Goal: Transaction & Acquisition: Purchase product/service

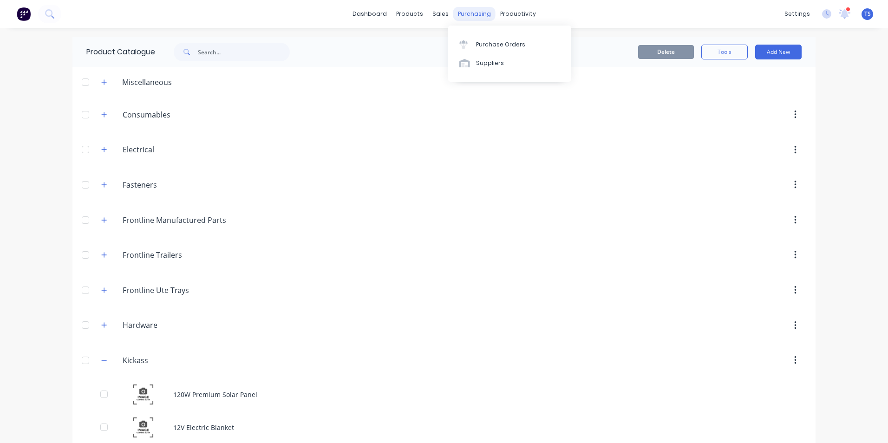
click at [466, 13] on div "purchasing" at bounding box center [474, 14] width 42 height 14
click at [488, 42] on div "Purchase Orders" at bounding box center [500, 44] width 49 height 8
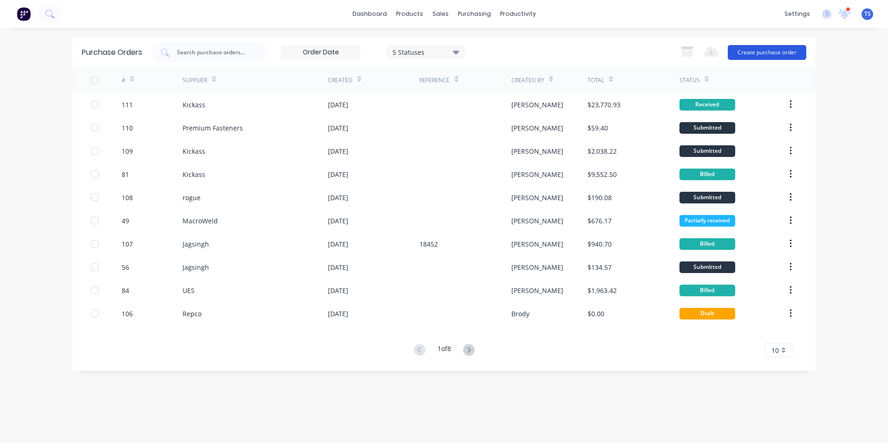
click at [765, 50] on button "Create purchase order" at bounding box center [767, 52] width 78 height 15
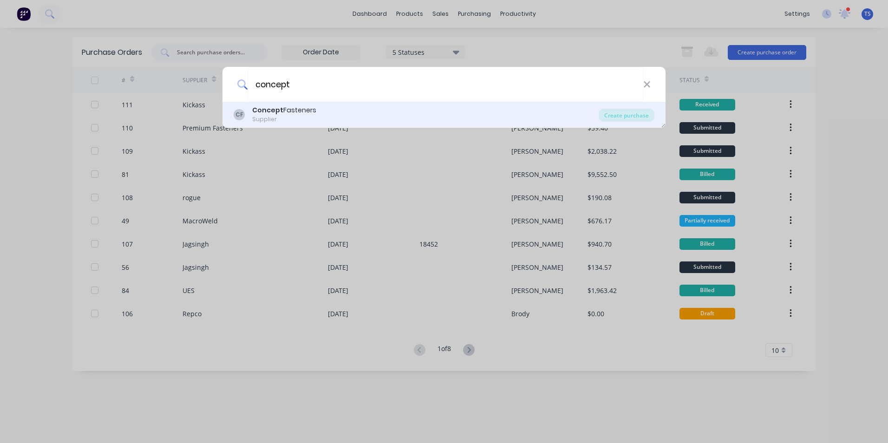
type input "concept"
click at [288, 111] on div "Concept Fasteners" at bounding box center [284, 110] width 64 height 10
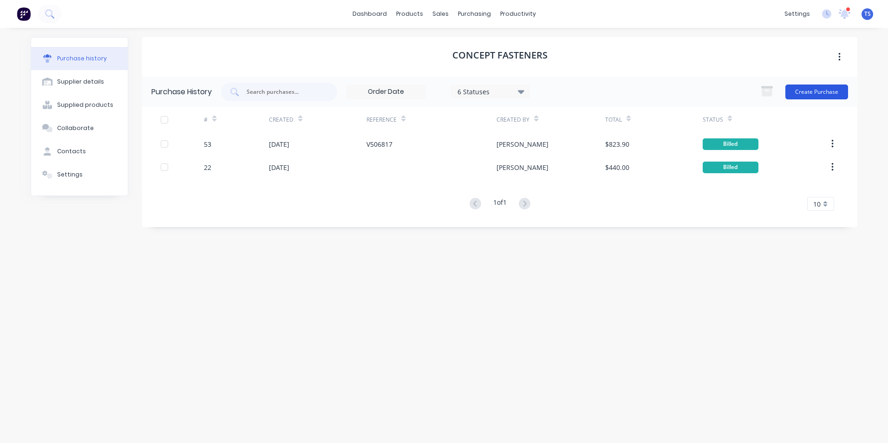
click at [814, 90] on button "Create Purchase" at bounding box center [816, 92] width 63 height 15
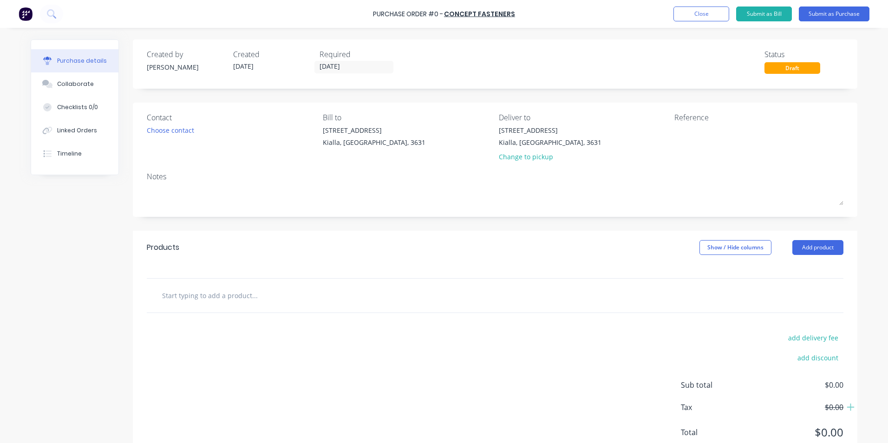
click at [227, 297] on input "text" at bounding box center [255, 295] width 186 height 19
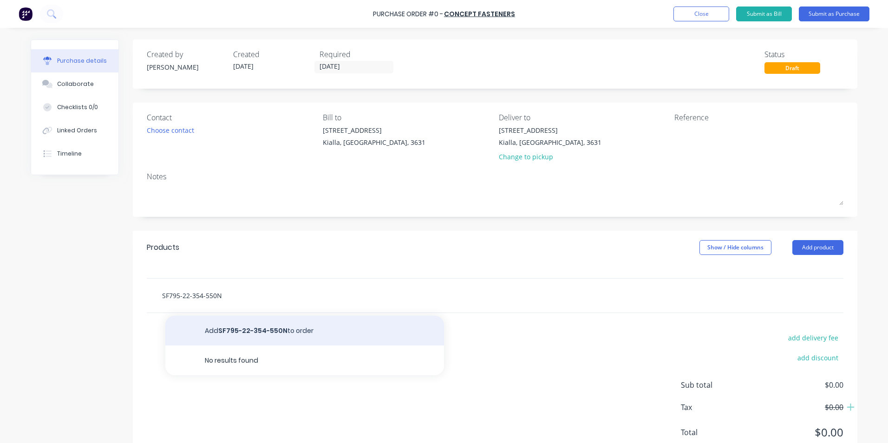
type input "SF795-22-354-550N"
click at [261, 333] on button "Add SF795-22-354-550N to order" at bounding box center [304, 331] width 279 height 30
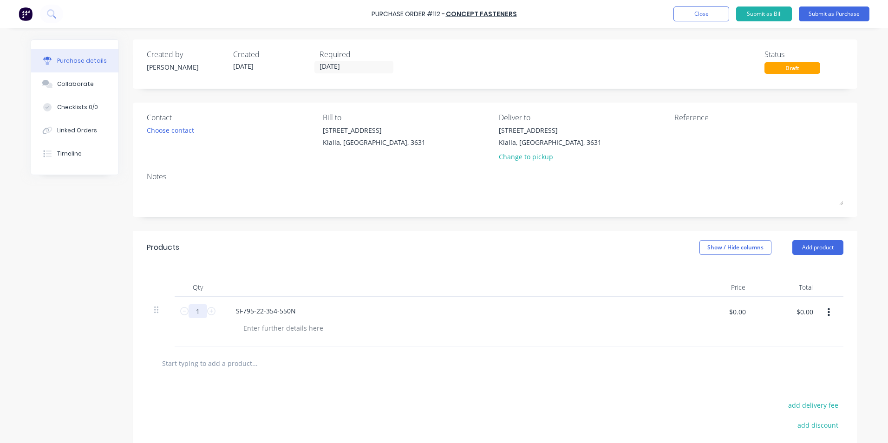
drag, startPoint x: 197, startPoint y: 313, endPoint x: 175, endPoint y: 313, distance: 21.8
click at [175, 313] on div "1 1" at bounding box center [198, 322] width 46 height 50
type input "4"
click at [647, 327] on div at bounding box center [457, 327] width 442 height 13
click at [810, 245] on button "Add product" at bounding box center [817, 247] width 51 height 15
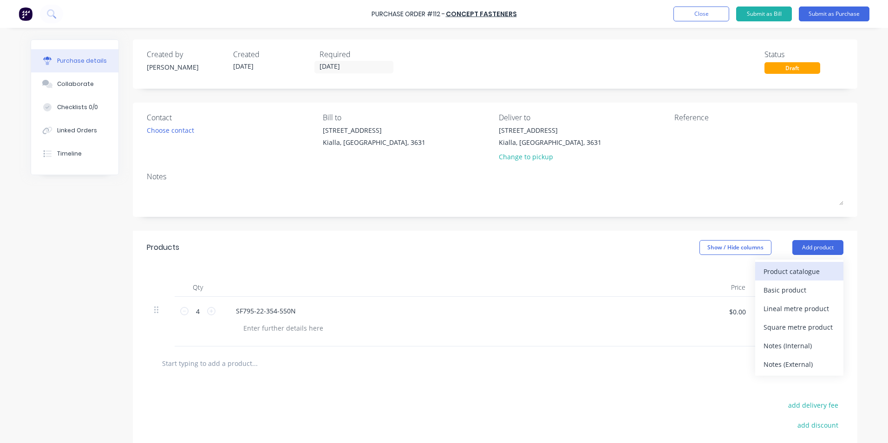
click at [789, 271] on div "Product catalogue" at bounding box center [799, 271] width 72 height 13
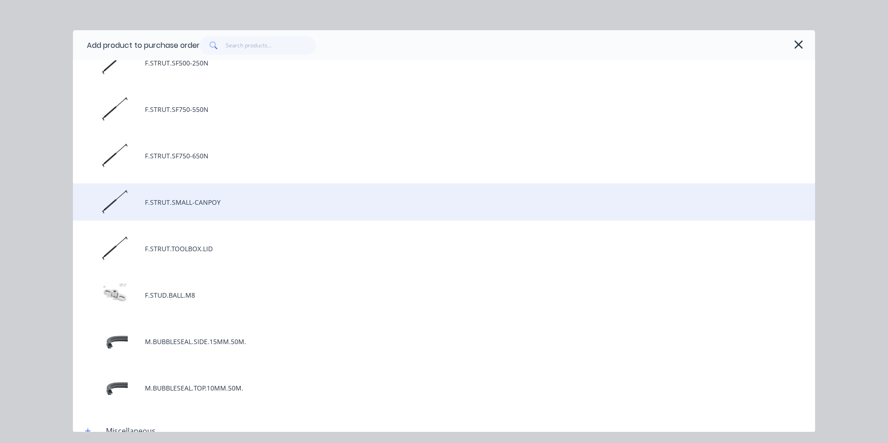
scroll to position [418, 0]
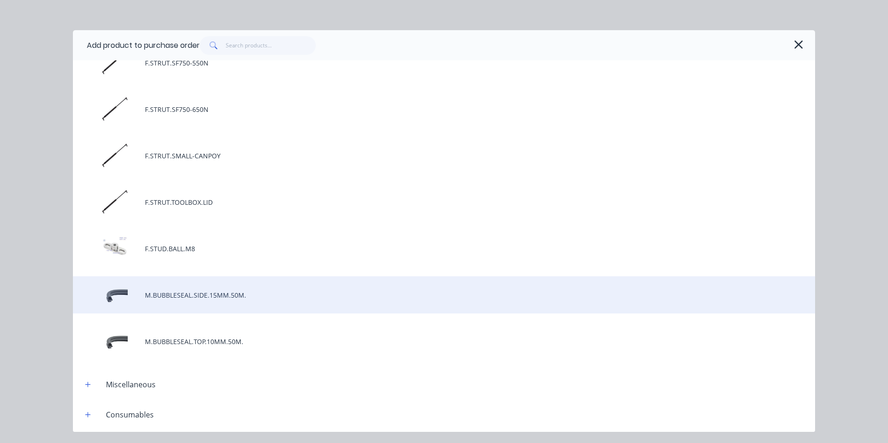
click at [208, 299] on div "M.BUBBLESEAL.SIDE.15MM.50M." at bounding box center [444, 294] width 742 height 37
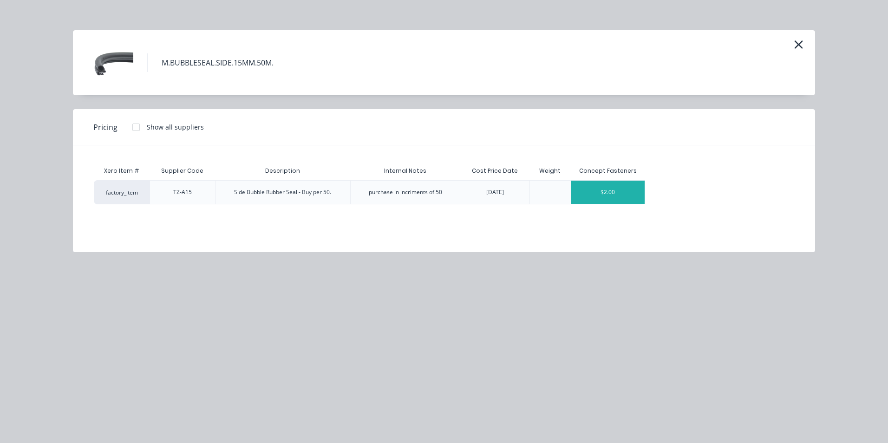
click at [595, 195] on div "$2.00" at bounding box center [608, 192] width 74 height 23
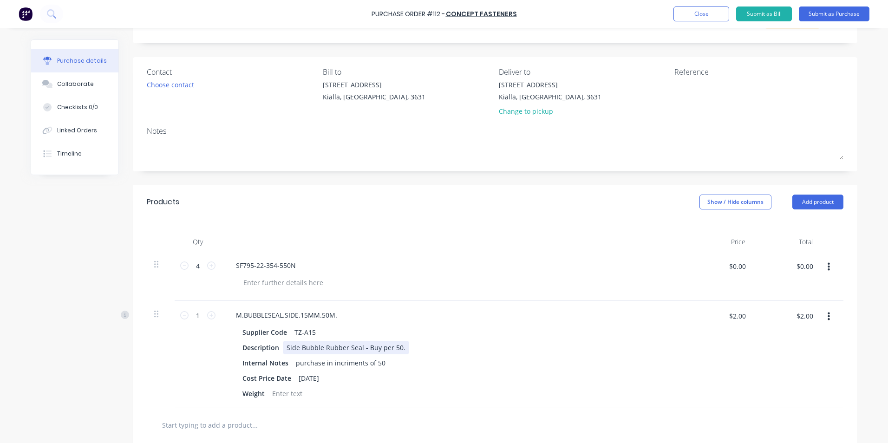
scroll to position [186, 0]
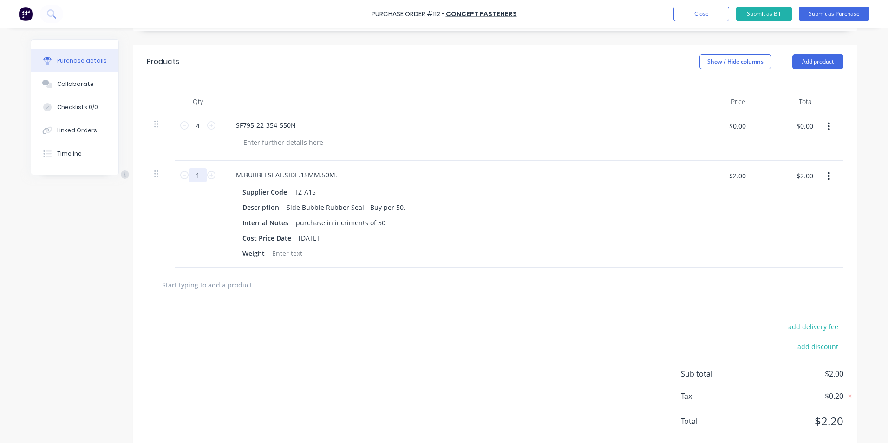
click at [193, 176] on input "1" at bounding box center [198, 175] width 19 height 14
type input "5"
type input "$10.00"
type input "50"
type input "$100.00"
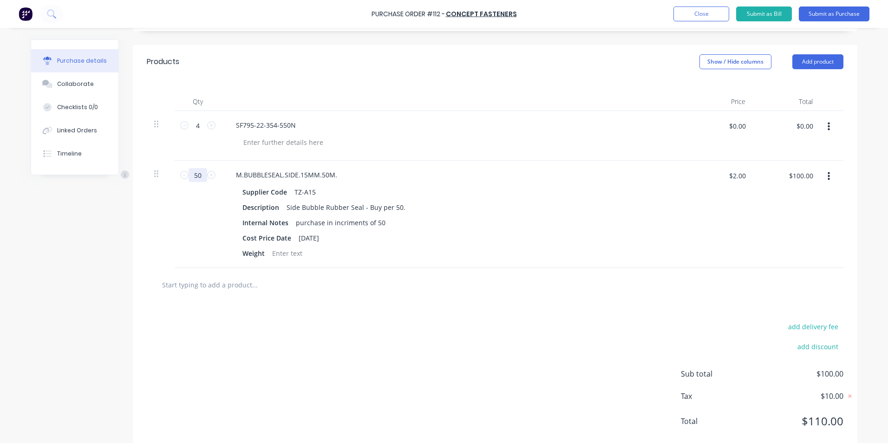
type input "50"
click at [528, 239] on div "Cost Price Date 15/07/2025" at bounding box center [451, 237] width 425 height 13
click at [186, 289] on input "text" at bounding box center [255, 284] width 186 height 19
click at [201, 290] on input "text" at bounding box center [255, 284] width 186 height 19
click at [814, 63] on button "Add product" at bounding box center [817, 61] width 51 height 15
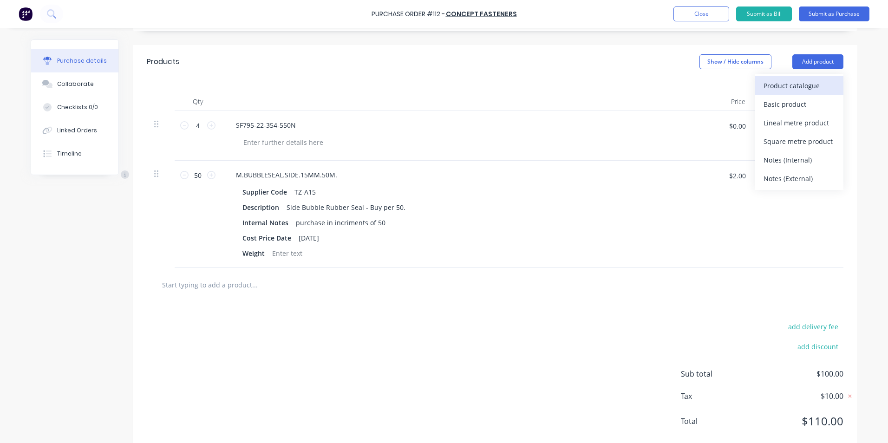
click at [786, 88] on div "Product catalogue" at bounding box center [799, 85] width 72 height 13
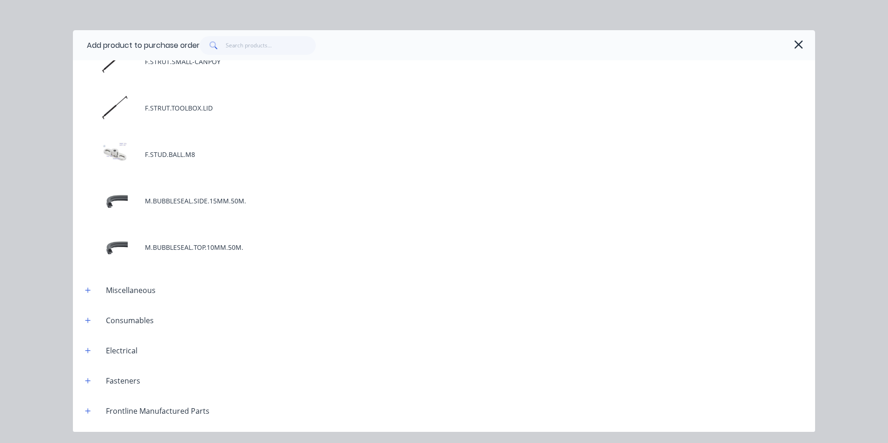
scroll to position [511, 0]
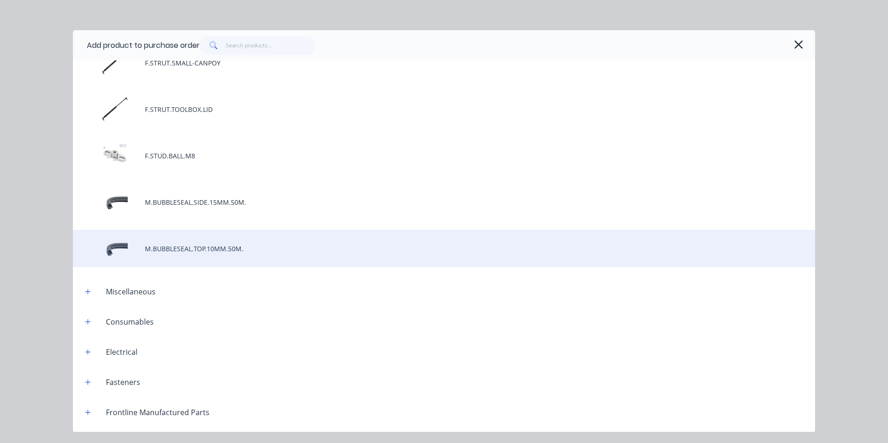
click at [200, 250] on div "M.BUBBLESEAL.TOP.10MM.50M." at bounding box center [444, 248] width 742 height 37
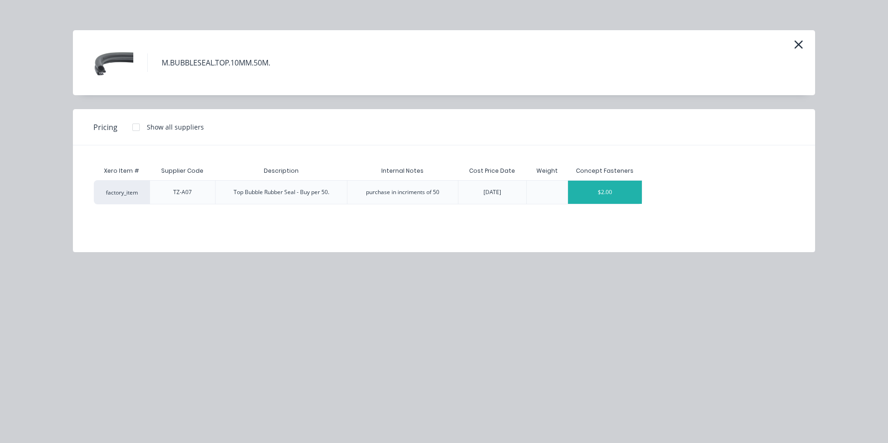
click at [591, 195] on div "$2.00" at bounding box center [605, 192] width 74 height 23
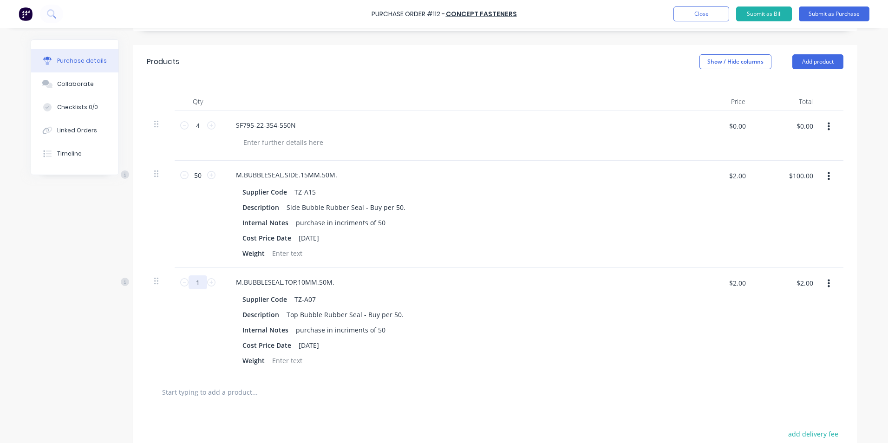
click at [191, 282] on input "1" at bounding box center [198, 282] width 19 height 14
type input "10"
type input "$20.00"
type input "100"
type input "$200.00"
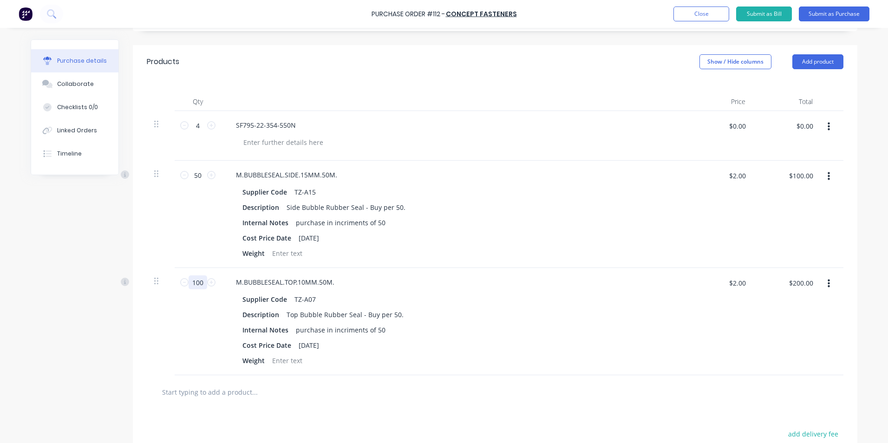
type input "100"
click at [557, 328] on div "Internal Notes purchase in incriments of 50" at bounding box center [451, 329] width 425 height 13
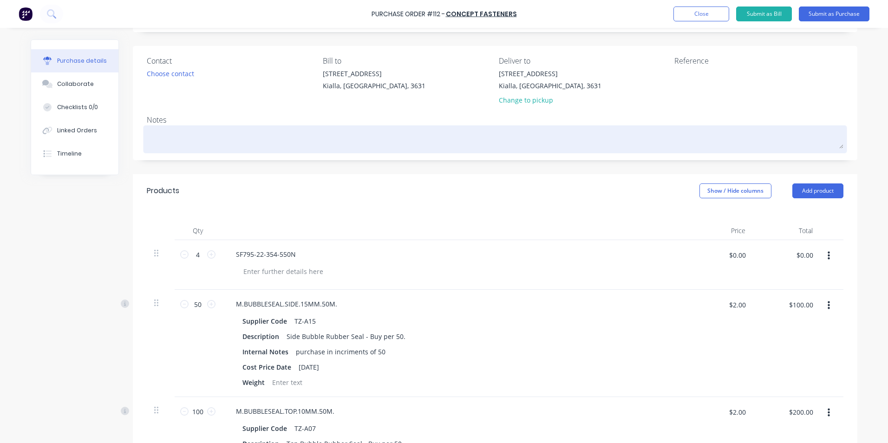
scroll to position [0, 0]
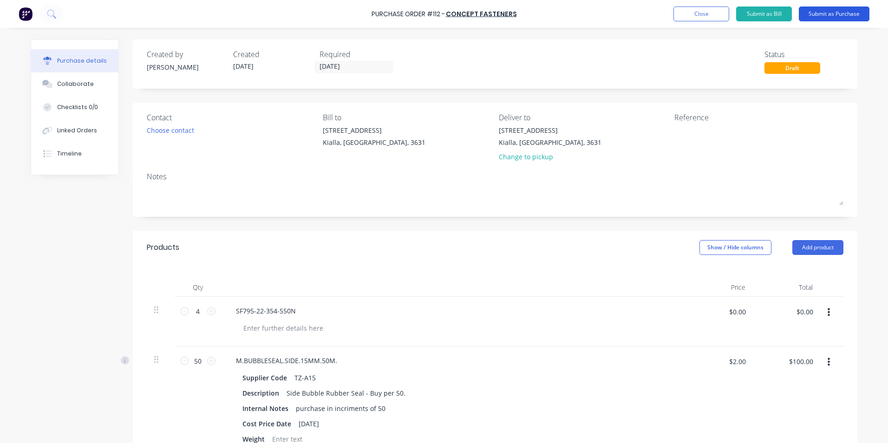
click at [843, 14] on button "Submit as Purchase" at bounding box center [834, 14] width 71 height 15
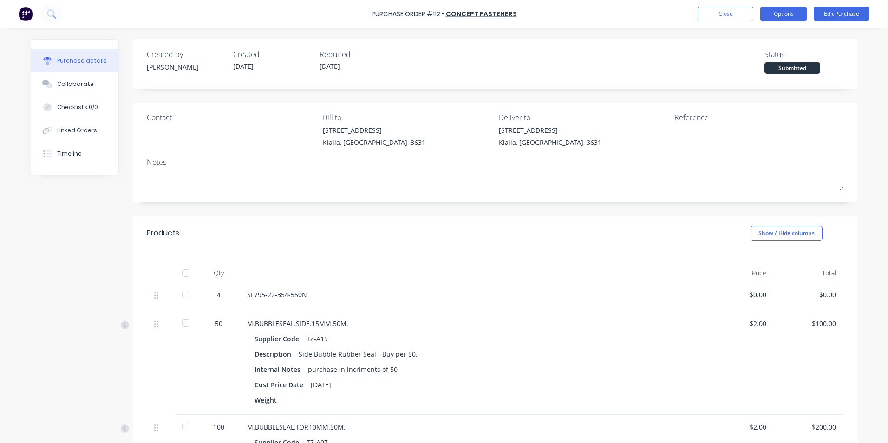
click at [793, 12] on button "Options" at bounding box center [783, 14] width 46 height 15
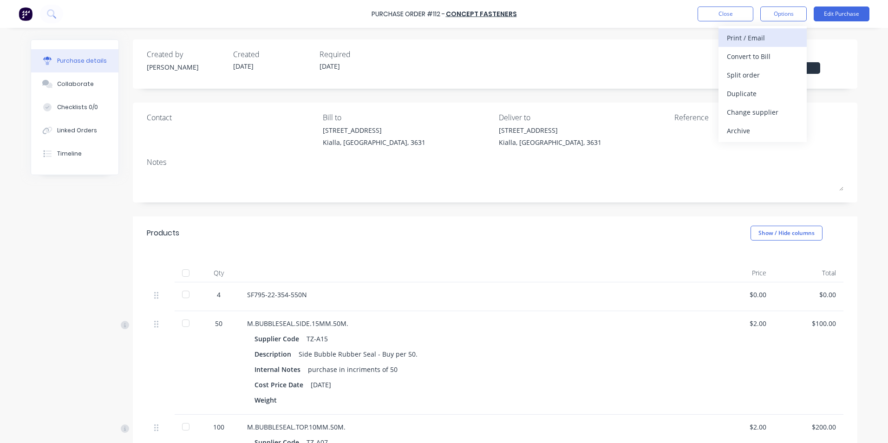
click at [769, 40] on div "Print / Email" at bounding box center [763, 37] width 72 height 13
click at [752, 60] on div "With pricing" at bounding box center [763, 56] width 72 height 13
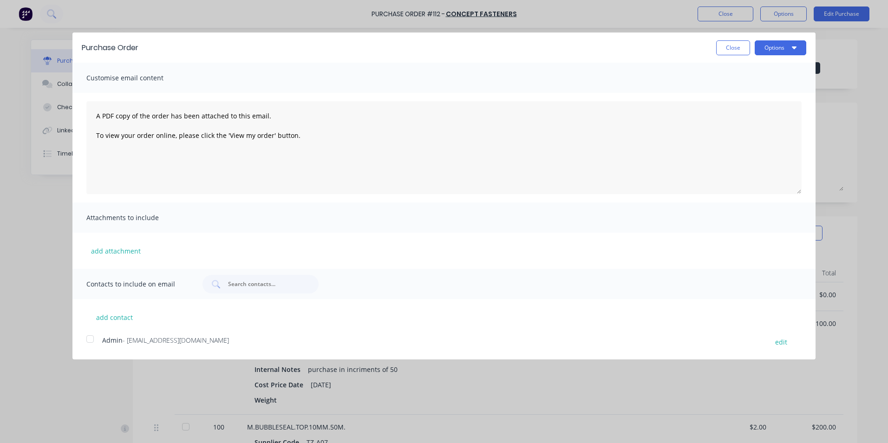
click at [89, 340] on div at bounding box center [90, 339] width 19 height 19
click at [787, 46] on button "Options" at bounding box center [781, 47] width 52 height 15
click at [741, 92] on div "Email" at bounding box center [762, 89] width 72 height 13
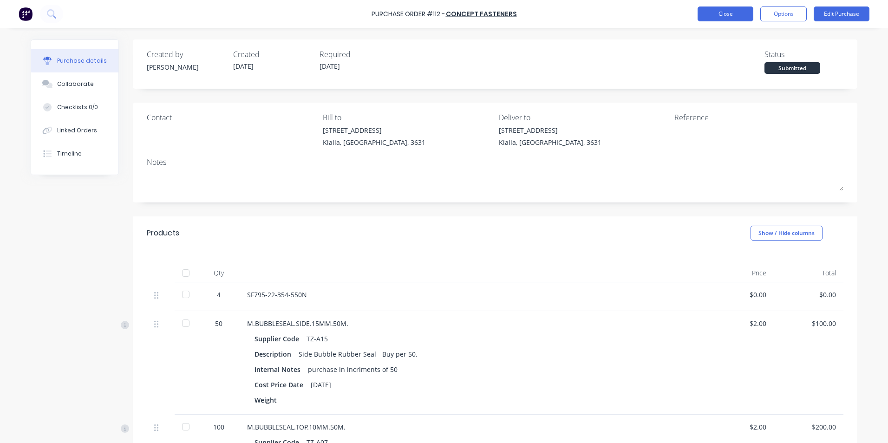
click at [736, 11] on button "Close" at bounding box center [725, 14] width 56 height 15
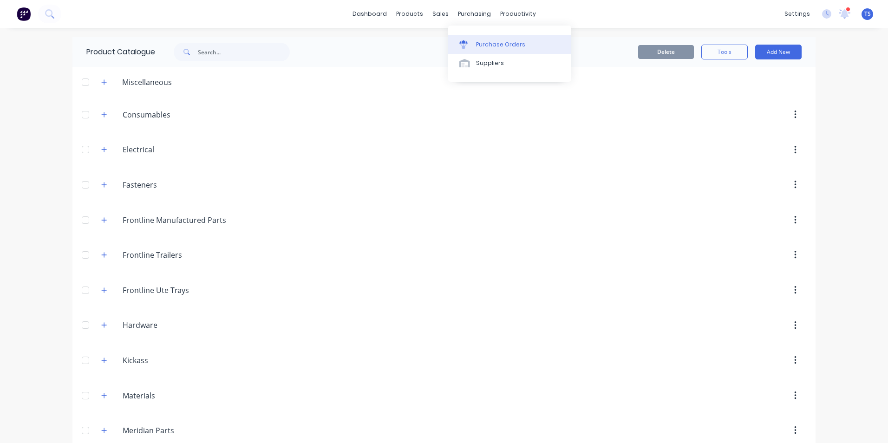
click at [497, 45] on div "Purchase Orders" at bounding box center [500, 44] width 49 height 8
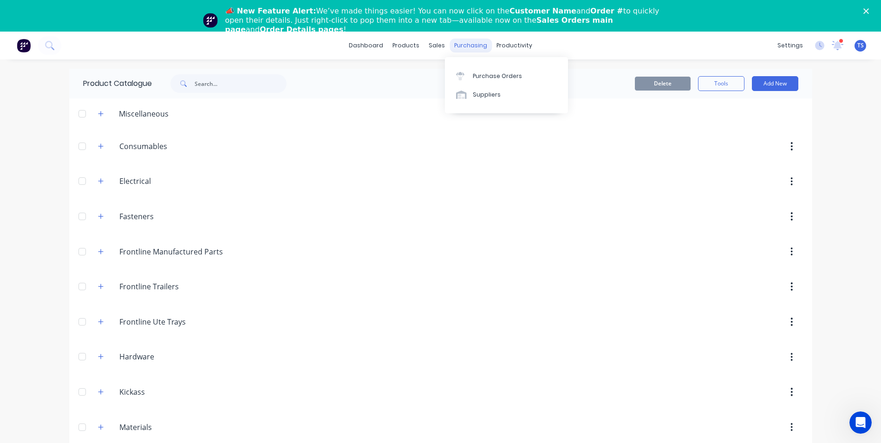
click at [463, 46] on div "purchasing" at bounding box center [471, 46] width 42 height 14
click at [479, 77] on div "Purchase Orders" at bounding box center [497, 76] width 49 height 8
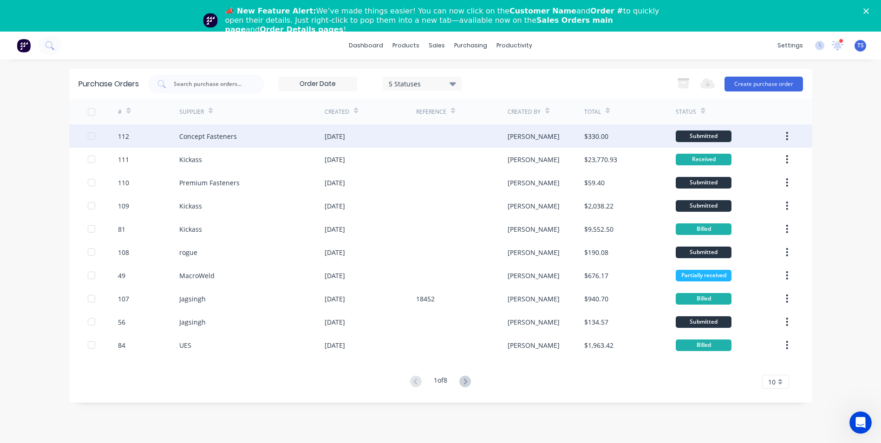
click at [222, 136] on div "Concept Fasteners" at bounding box center [208, 136] width 58 height 10
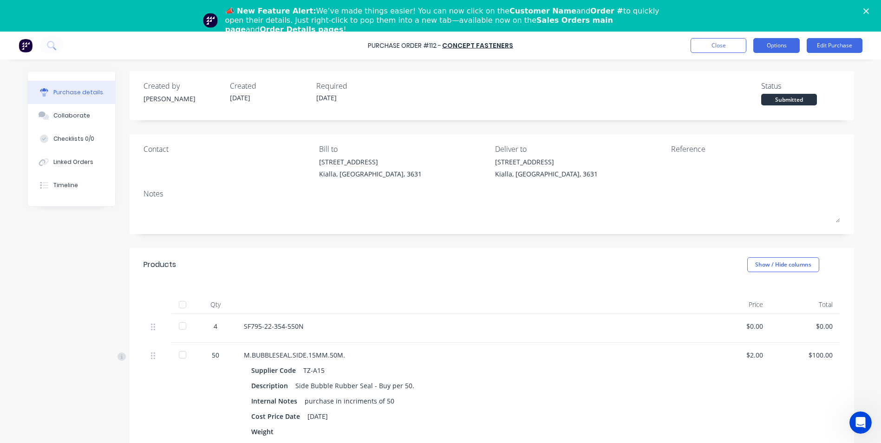
click at [775, 50] on button "Options" at bounding box center [776, 45] width 46 height 15
click at [847, 43] on button "Edit Purchase" at bounding box center [835, 45] width 56 height 15
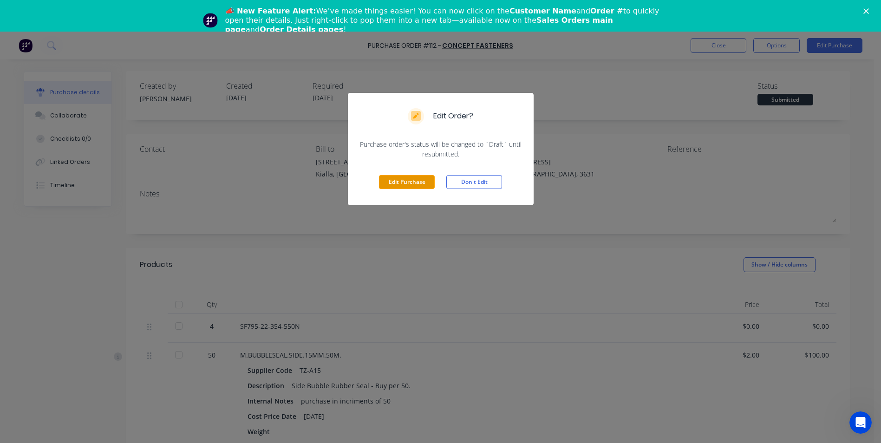
click at [418, 185] on button "Edit Purchase" at bounding box center [407, 182] width 56 height 14
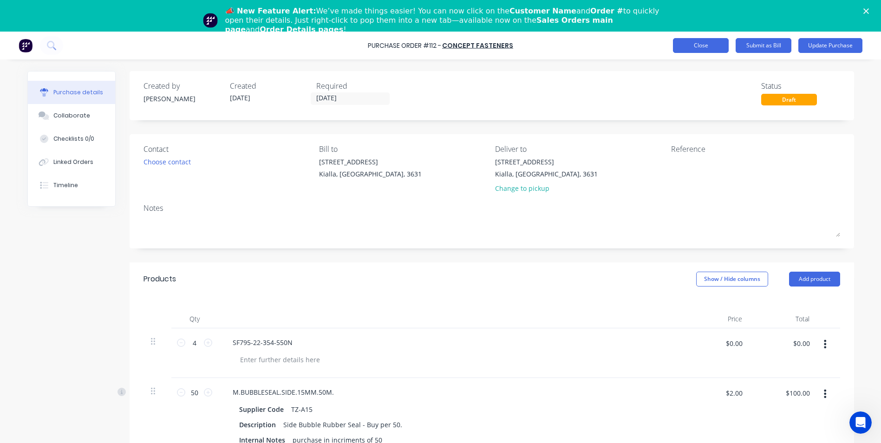
click at [702, 44] on button "Close" at bounding box center [701, 45] width 56 height 15
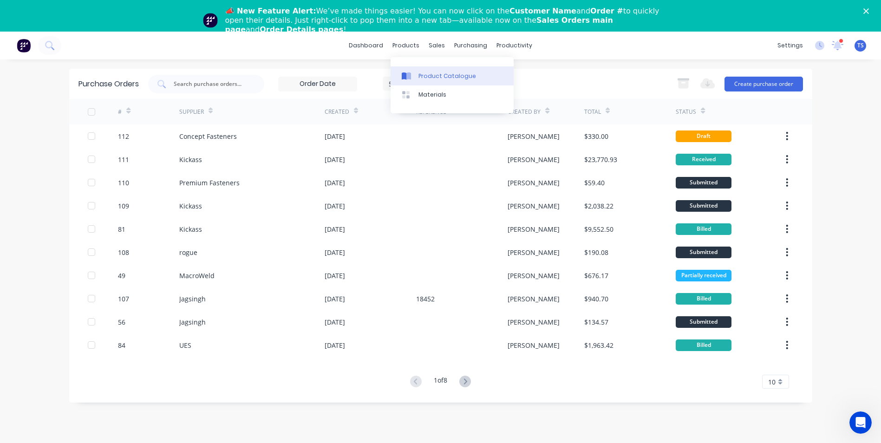
click at [426, 71] on link "Product Catalogue" at bounding box center [452, 75] width 123 height 19
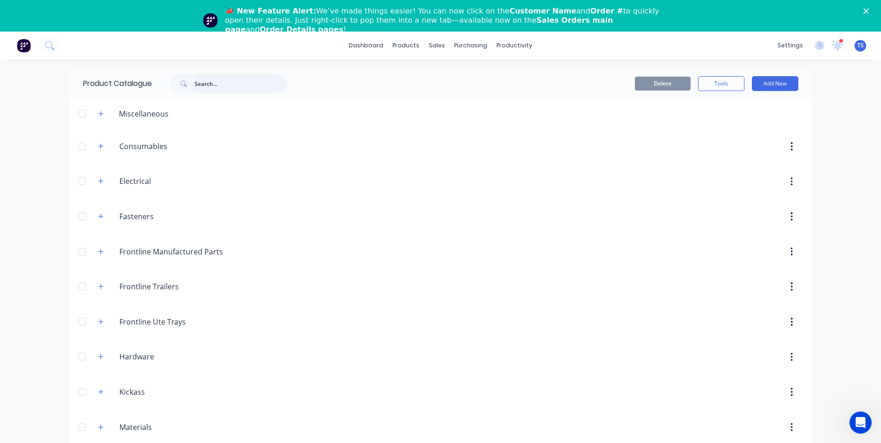
click at [202, 86] on input "text" at bounding box center [241, 83] width 92 height 19
drag, startPoint x: 240, startPoint y: 86, endPoint x: 55, endPoint y: 86, distance: 184.8
click at [55, 86] on div "dashboard products sales purchasing productivity dashboard products Product Cat…" at bounding box center [440, 253] width 881 height 443
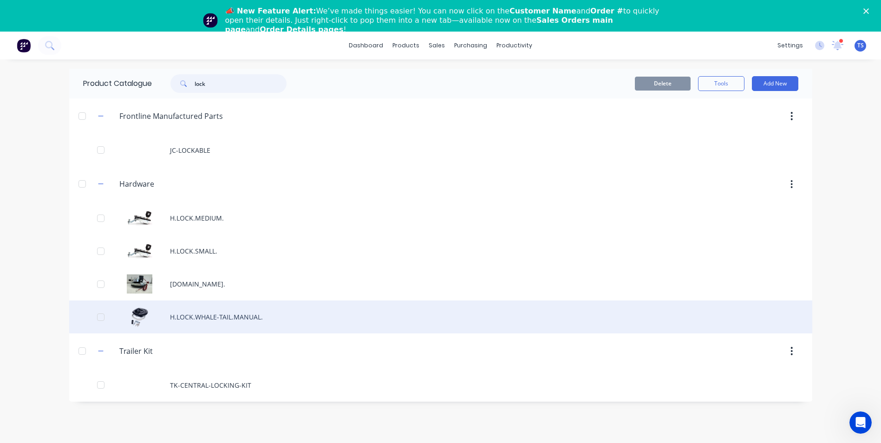
type input "lock"
click at [274, 316] on div "H.LOCK.WHALE-TAIL.MANUAL." at bounding box center [440, 316] width 743 height 33
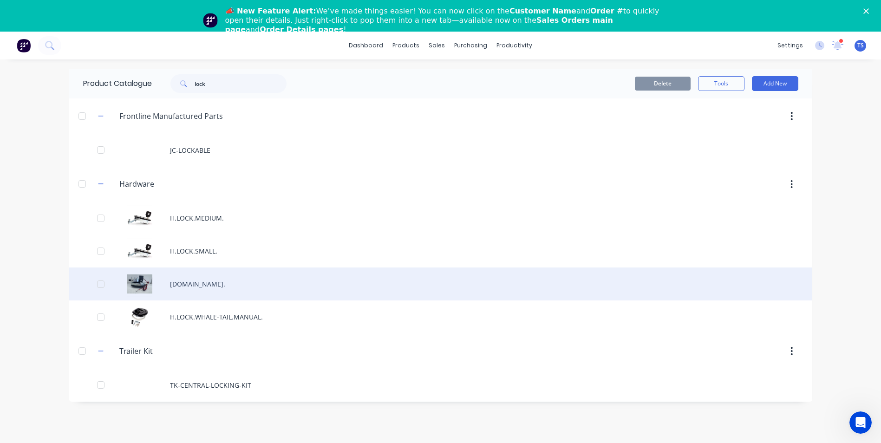
click at [261, 290] on div "H.LOCK.WHALE-TAIL.AUTO." at bounding box center [440, 283] width 743 height 33
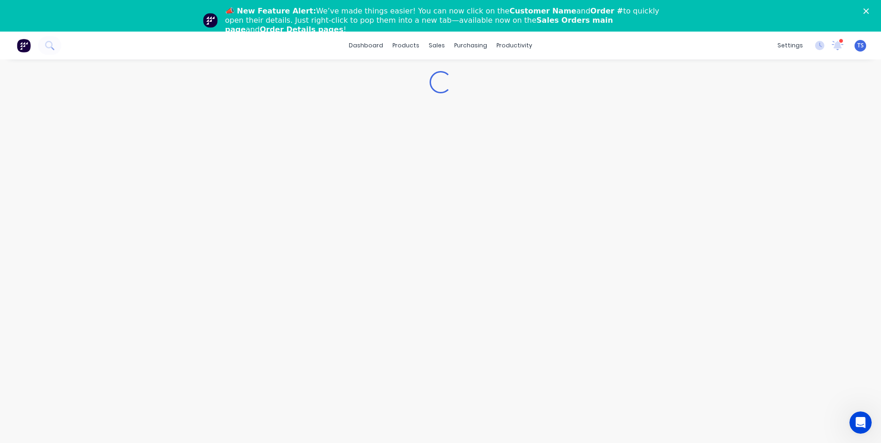
type textarea "x"
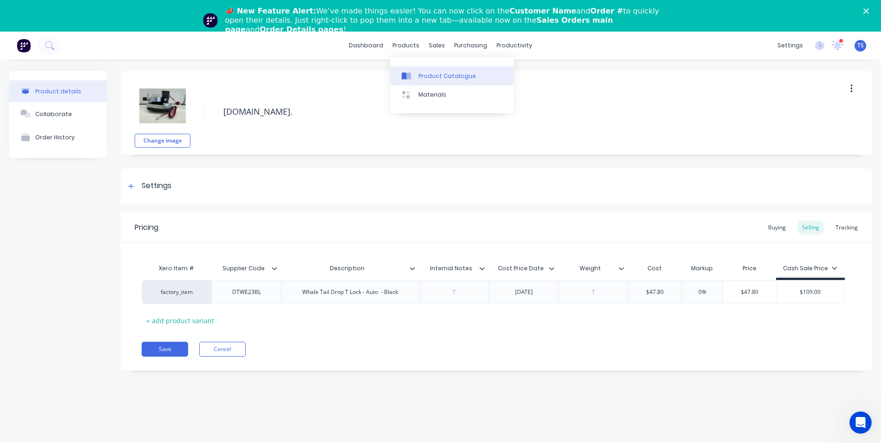
click at [426, 81] on link "Product Catalogue" at bounding box center [452, 75] width 123 height 19
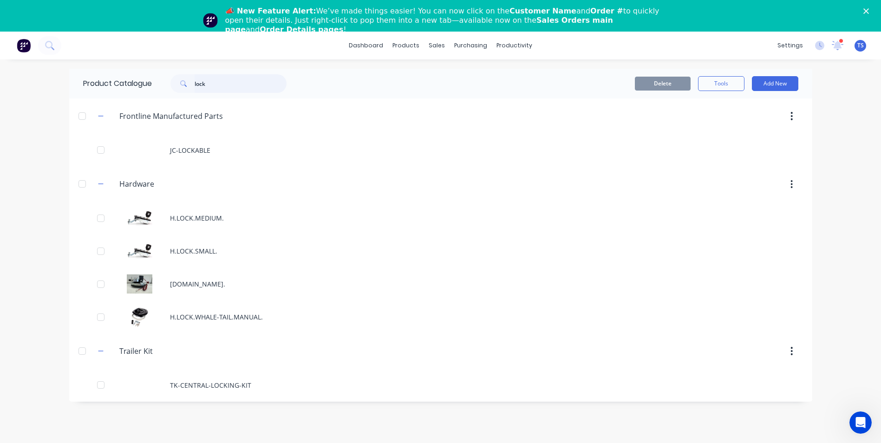
drag, startPoint x: 245, startPoint y: 85, endPoint x: 31, endPoint y: 85, distance: 214.5
click at [73, 84] on div "Product Catalogue lock" at bounding box center [189, 84] width 241 height 30
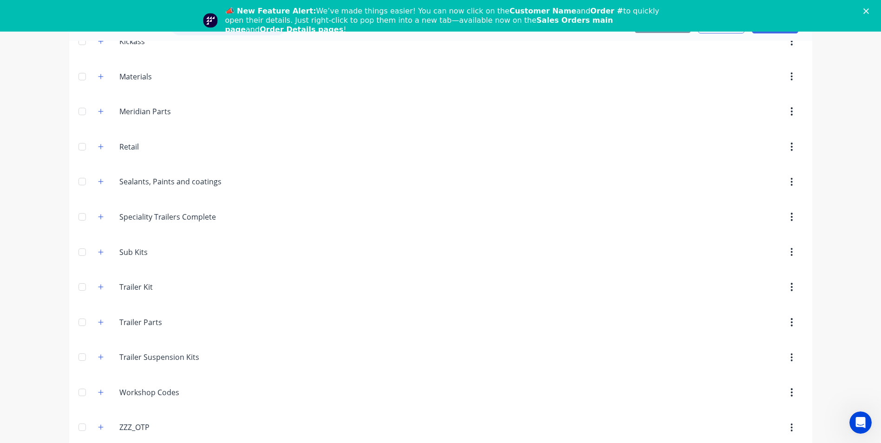
scroll to position [32, 0]
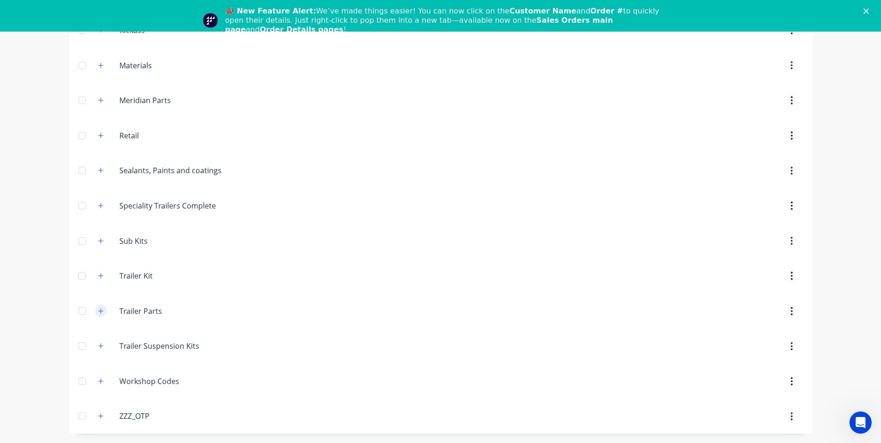
click at [99, 316] on button "button" at bounding box center [101, 311] width 12 height 12
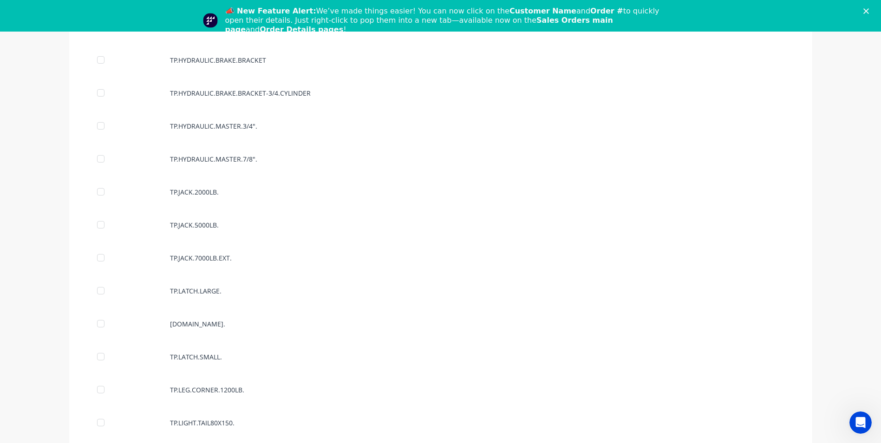
scroll to position [4091, 0]
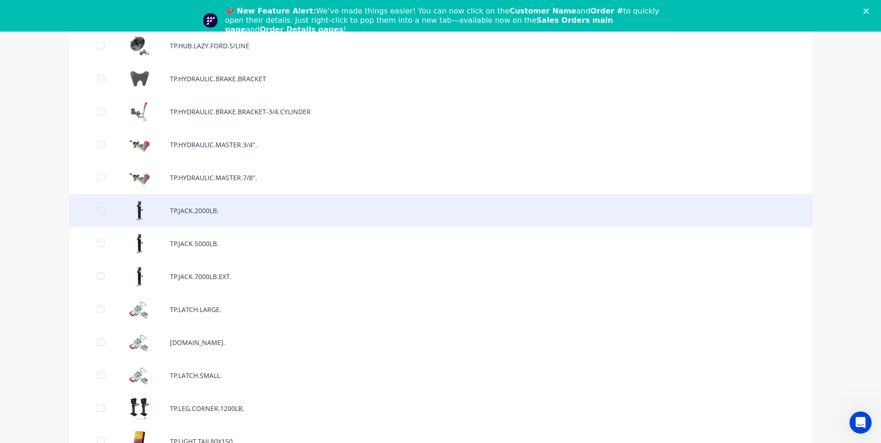
click at [240, 201] on div "TP.JACK.2000LB." at bounding box center [440, 210] width 743 height 33
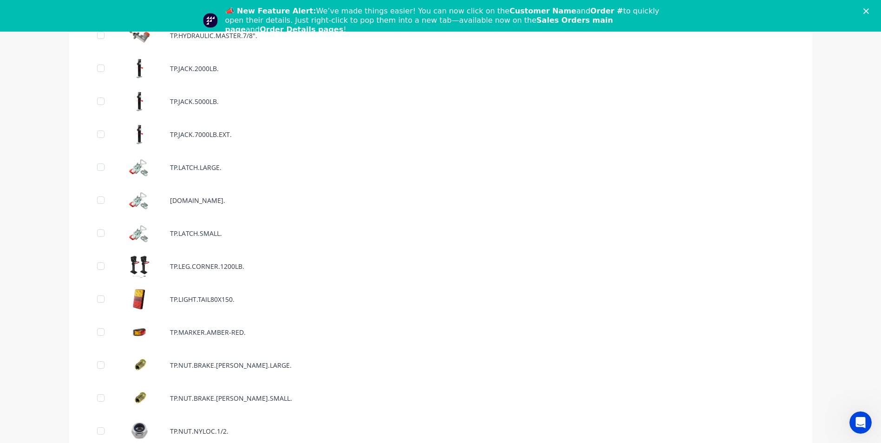
scroll to position [4141, 0]
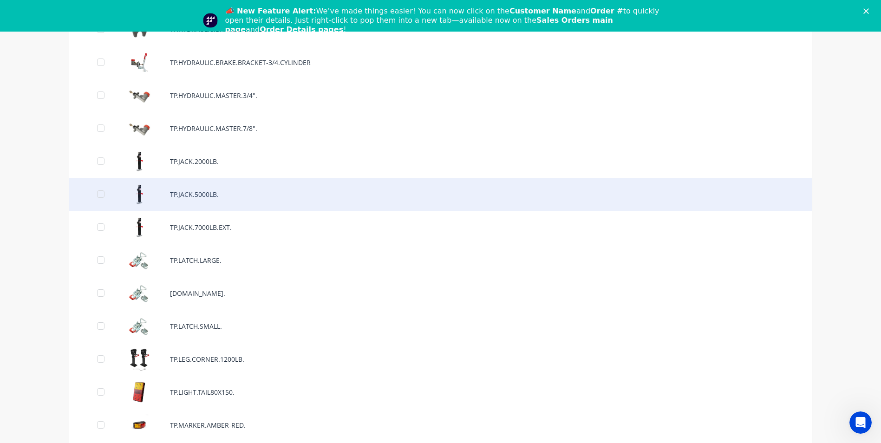
click at [208, 191] on div "TP.JACK.5000LB." at bounding box center [440, 194] width 743 height 33
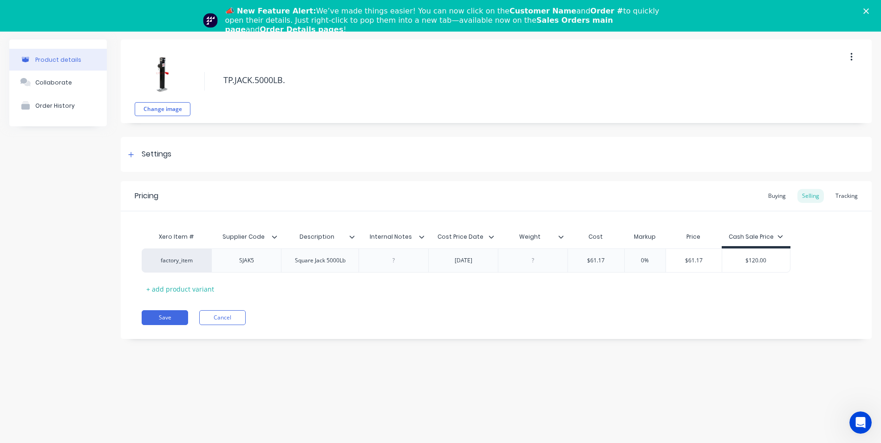
type textarea "x"
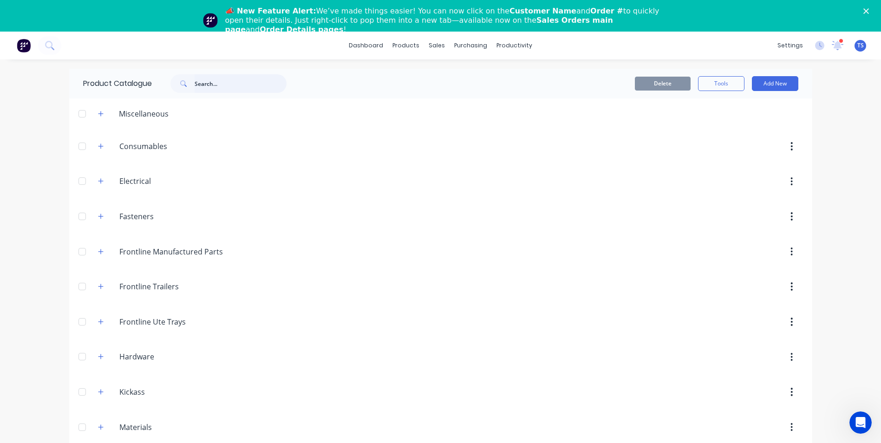
click at [204, 87] on input "text" at bounding box center [241, 83] width 92 height 19
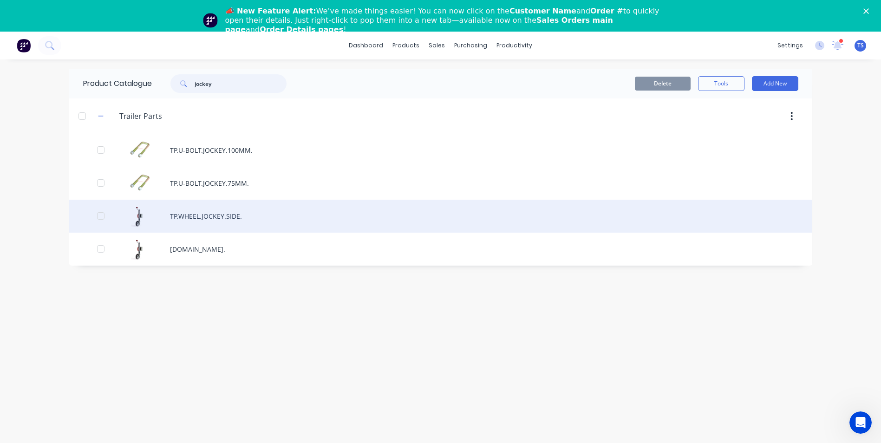
type input "jockey"
click at [251, 222] on div "TP.WHEEL.JOCKEY.SIDE." at bounding box center [440, 216] width 743 height 33
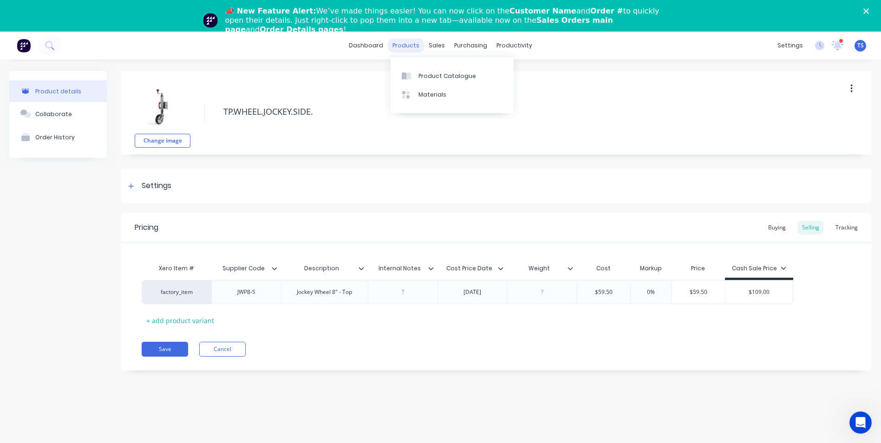
click at [417, 48] on div "products" at bounding box center [406, 46] width 36 height 14
type textarea "x"
click at [448, 78] on div "Product Catalogue" at bounding box center [447, 76] width 58 height 8
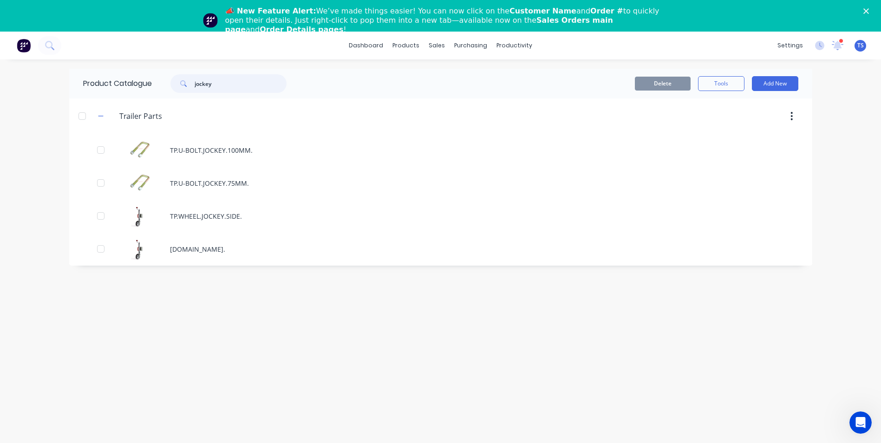
drag, startPoint x: 224, startPoint y: 81, endPoint x: 91, endPoint y: 85, distance: 133.3
click at [91, 85] on div "Product Catalogue jockey" at bounding box center [189, 84] width 241 height 30
type input "light"
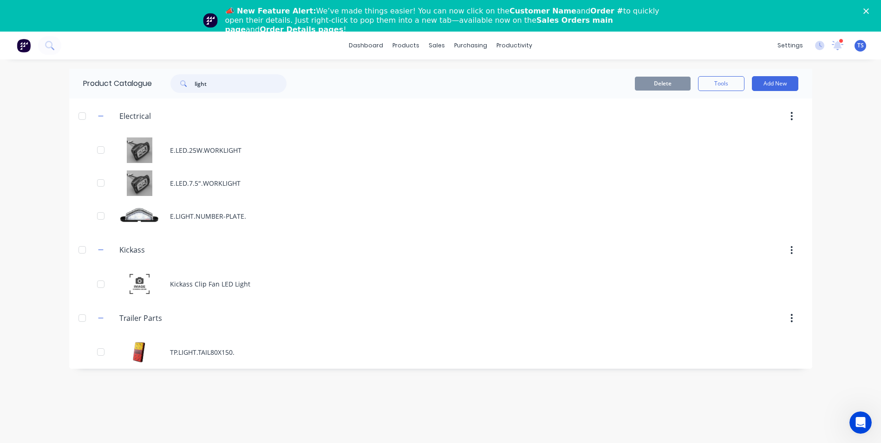
drag, startPoint x: 232, startPoint y: 80, endPoint x: 173, endPoint y: 82, distance: 58.5
click at [176, 83] on div "light" at bounding box center [228, 83] width 116 height 19
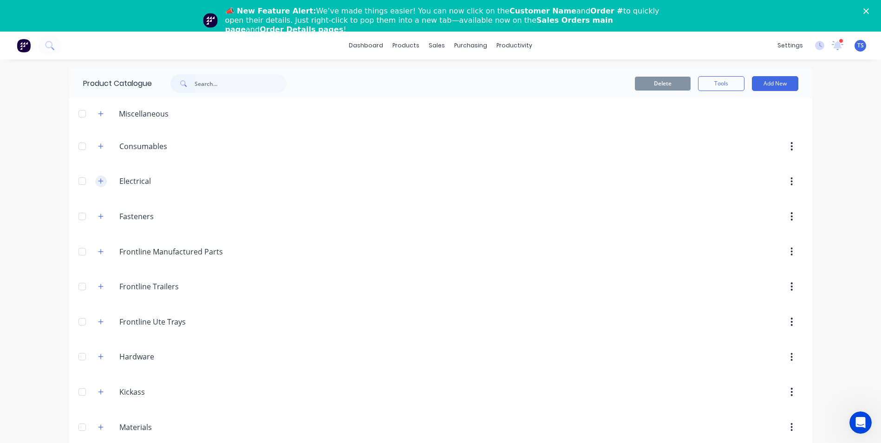
click at [100, 178] on button "button" at bounding box center [101, 182] width 12 height 12
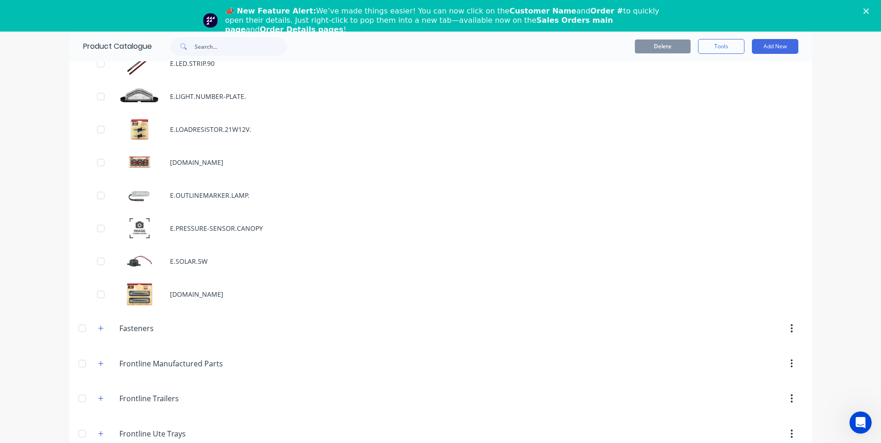
scroll to position [1347, 0]
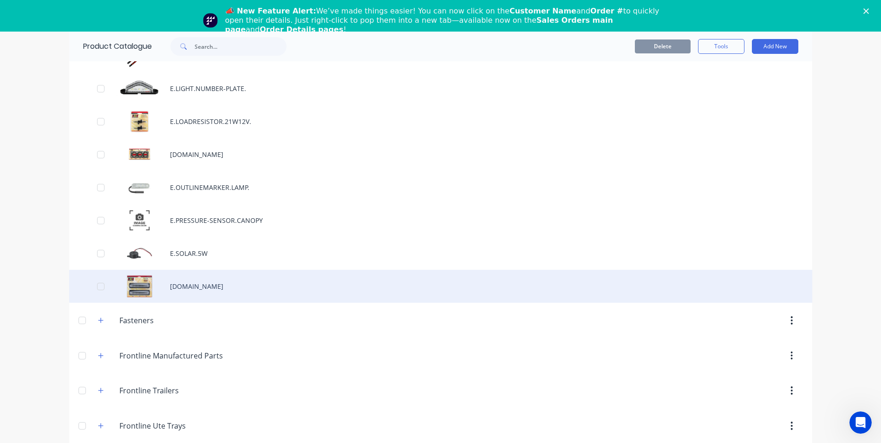
click at [262, 281] on div "E.STOP.TAIL.INDICATOR.REVERSE.LAMP.SO" at bounding box center [440, 286] width 743 height 33
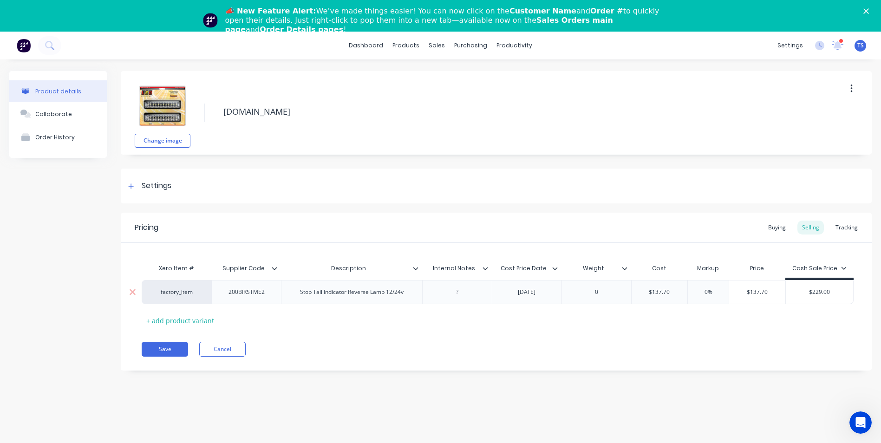
type textarea "x"
click at [428, 71] on link "Product Catalogue" at bounding box center [452, 75] width 123 height 19
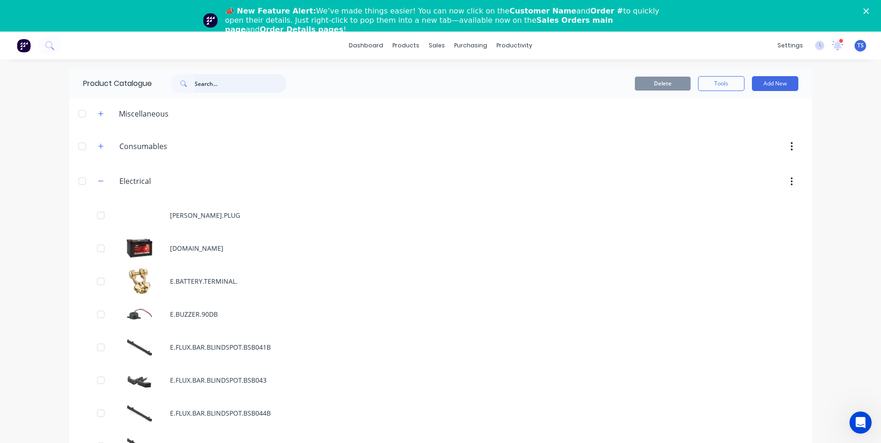
click at [212, 82] on input "text" at bounding box center [241, 83] width 92 height 19
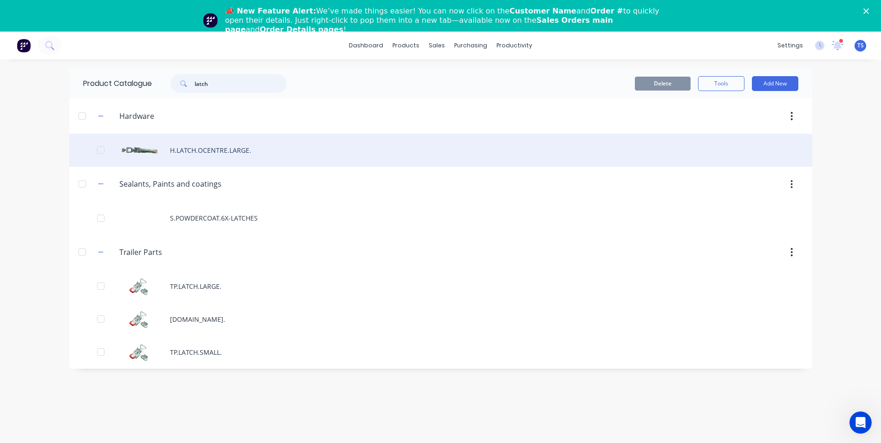
type input "latch"
click at [248, 148] on div "H.LATCH.OCENTRE.LARGE." at bounding box center [440, 150] width 743 height 33
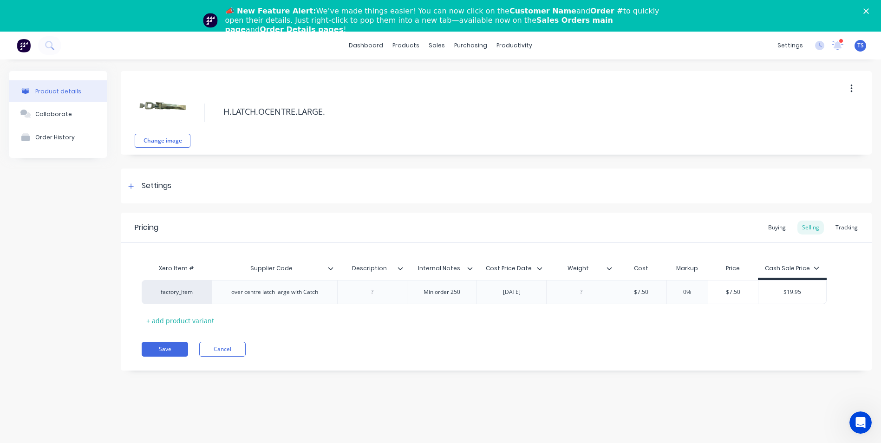
type textarea "x"
click at [421, 72] on div "Product Catalogue" at bounding box center [447, 76] width 58 height 8
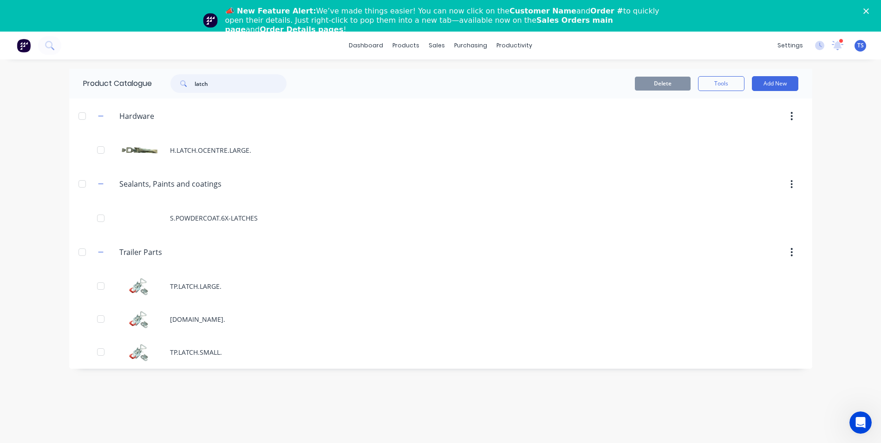
drag, startPoint x: 218, startPoint y: 86, endPoint x: 182, endPoint y: 79, distance: 35.9
click at [182, 79] on div "latch" at bounding box center [228, 83] width 116 height 19
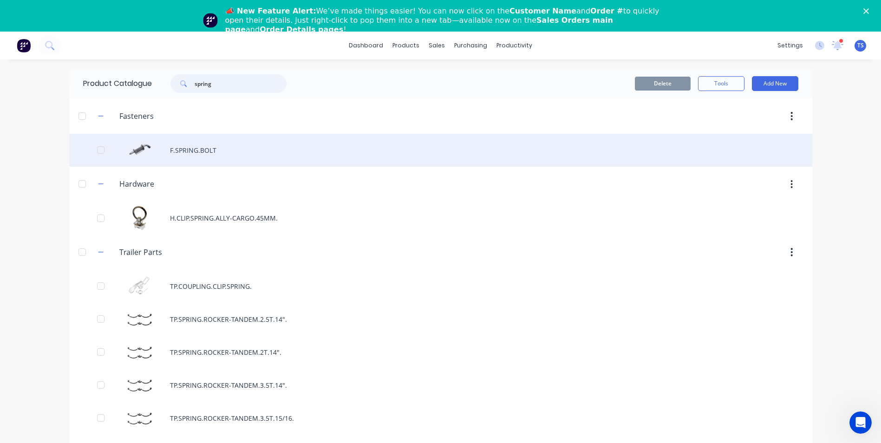
type input "spring"
click at [217, 146] on div "F.SPRING.BOLT" at bounding box center [440, 150] width 743 height 33
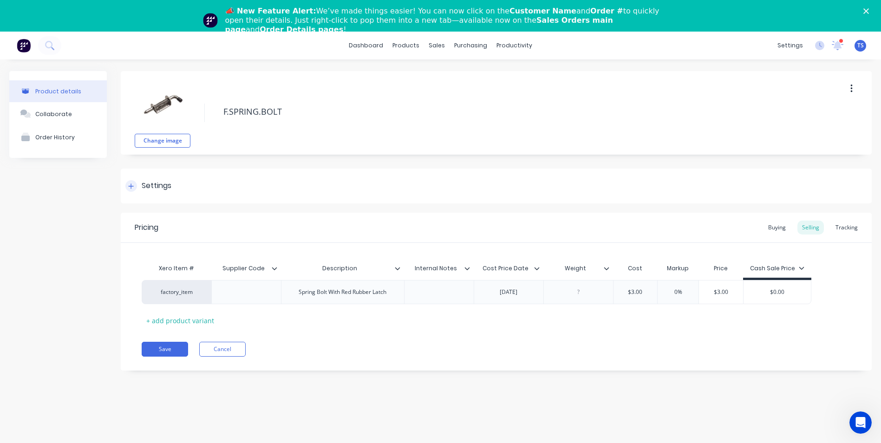
type textarea "x"
type input "$0.00"
drag, startPoint x: 791, startPoint y: 290, endPoint x: 520, endPoint y: 300, distance: 271.4
click at [528, 299] on div "factory_item Spring Bolt With Red Rubber Latch 15/07/2025 $3.00 0% $3.00 $0.00 …" at bounding box center [477, 292] width 670 height 24
click at [415, 48] on div "products" at bounding box center [406, 46] width 36 height 14
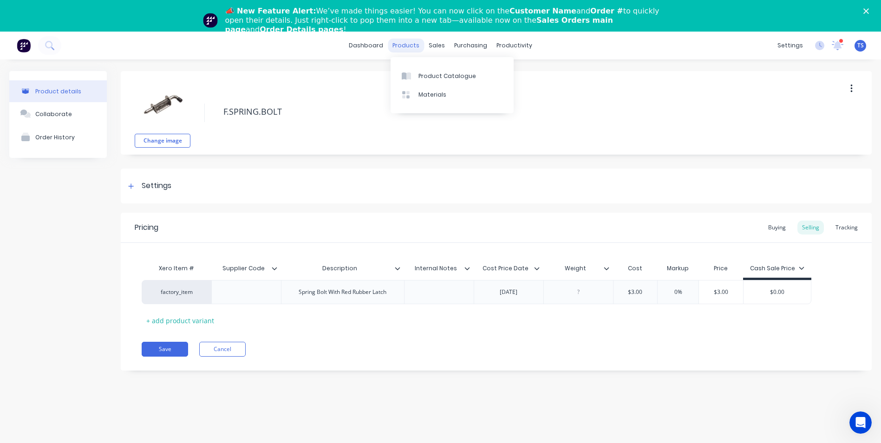
type textarea "x"
click at [419, 70] on link "Product Catalogue" at bounding box center [452, 75] width 123 height 19
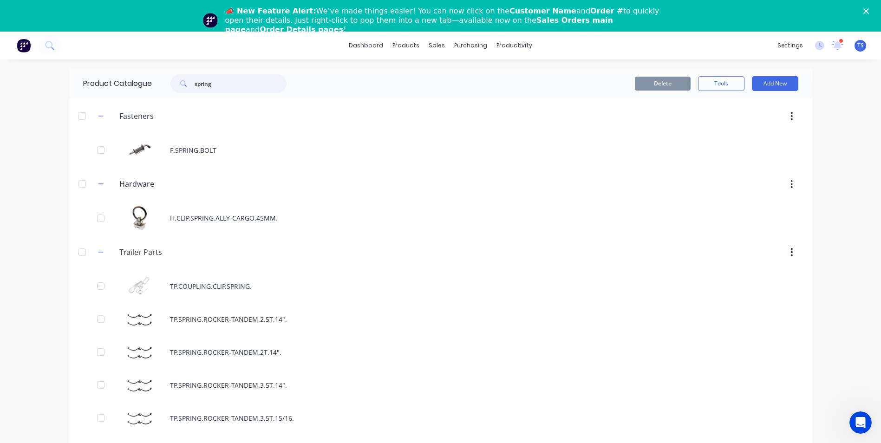
drag, startPoint x: 223, startPoint y: 85, endPoint x: 136, endPoint y: 83, distance: 87.3
click at [136, 83] on div "Product Catalogue spring" at bounding box center [189, 84] width 241 height 30
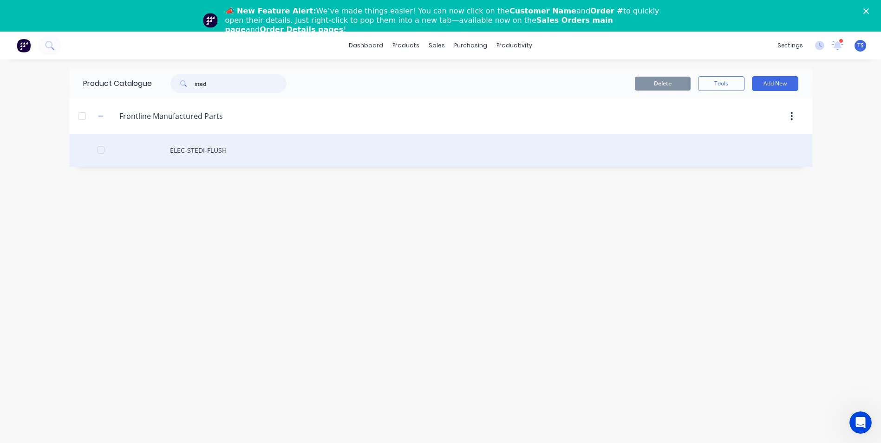
type input "sted"
click at [221, 154] on div "ELEC-STEDI-FLUSH" at bounding box center [440, 150] width 743 height 33
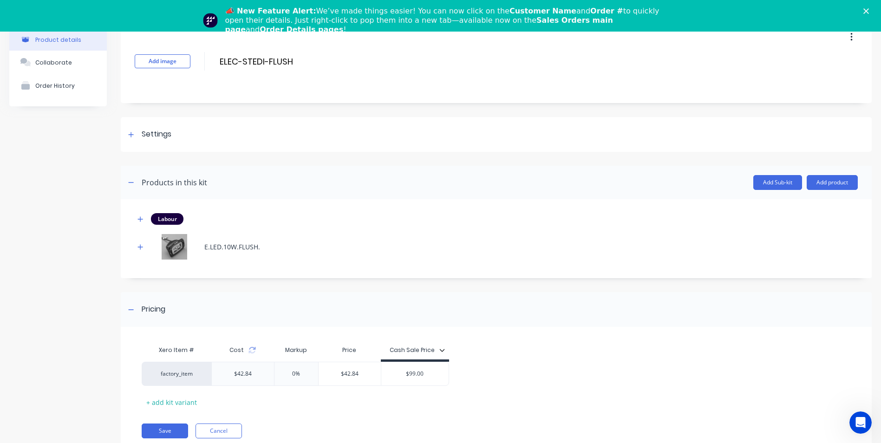
scroll to position [50, 0]
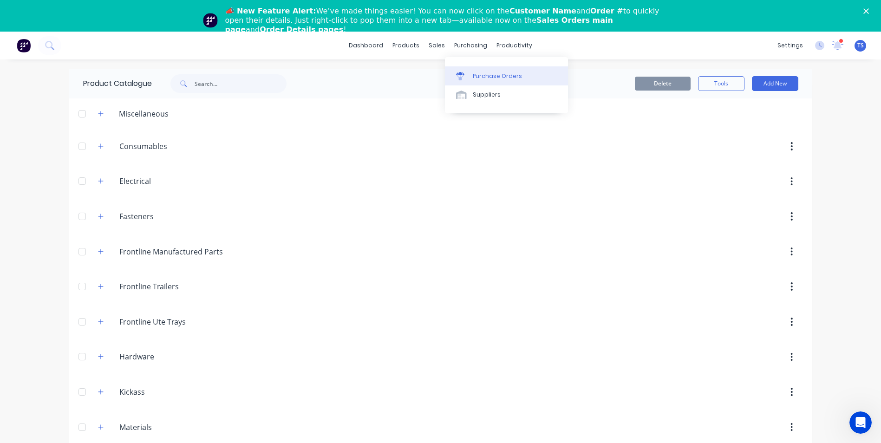
click at [488, 77] on div "Purchase Orders" at bounding box center [497, 76] width 49 height 8
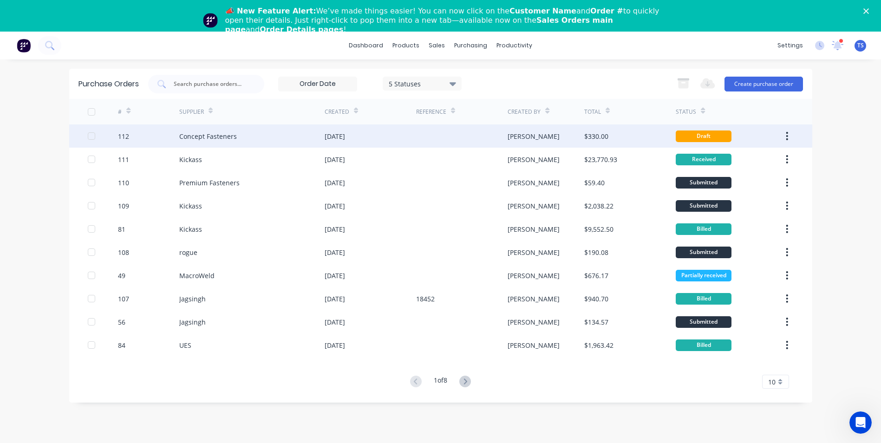
click at [231, 132] on div "Concept Fasteners" at bounding box center [208, 136] width 58 height 10
